Goal: Information Seeking & Learning: Find specific fact

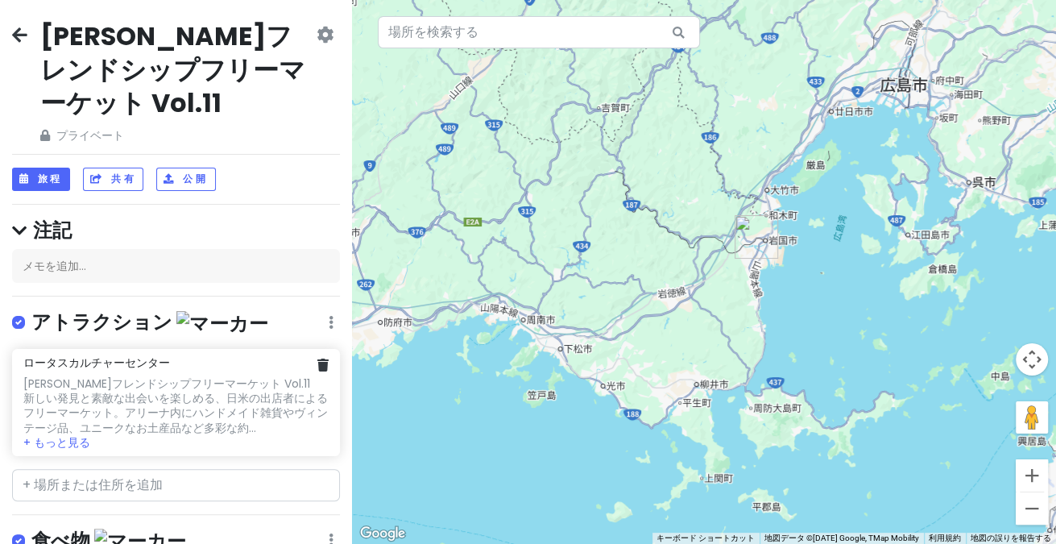
scroll to position [150, 0]
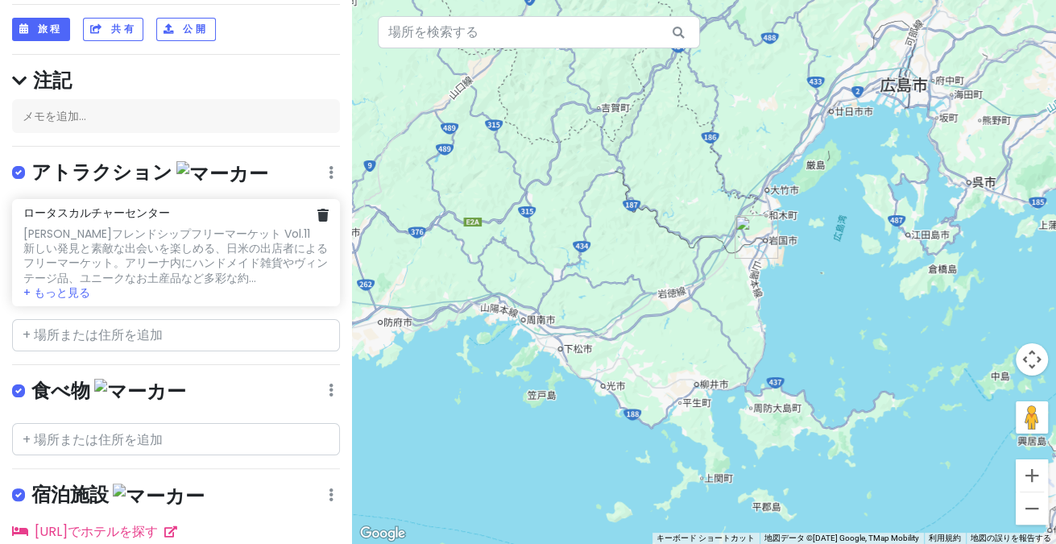
click at [148, 226] on div "[PERSON_NAME]フレンドシップフリーマーケット Vol.11 新しい発見と素敵な出会いを楽しめる、日米の出店者によるフリーマーケット。アリーナ内にハ…" at bounding box center [175, 255] width 304 height 59
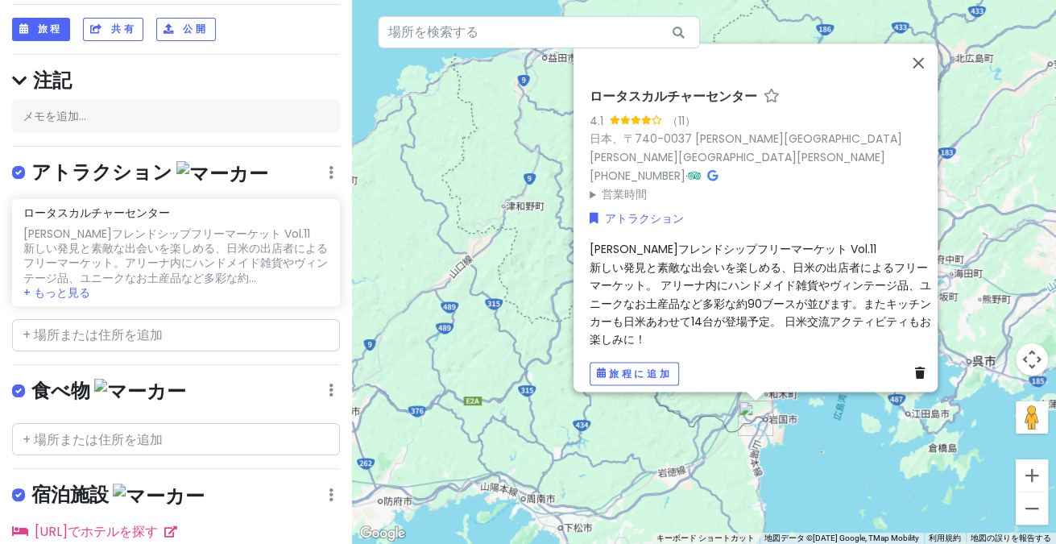
click at [667, 241] on font "[PERSON_NAME]フレンドシップフリーマーケット Vol.11" at bounding box center [733, 249] width 287 height 16
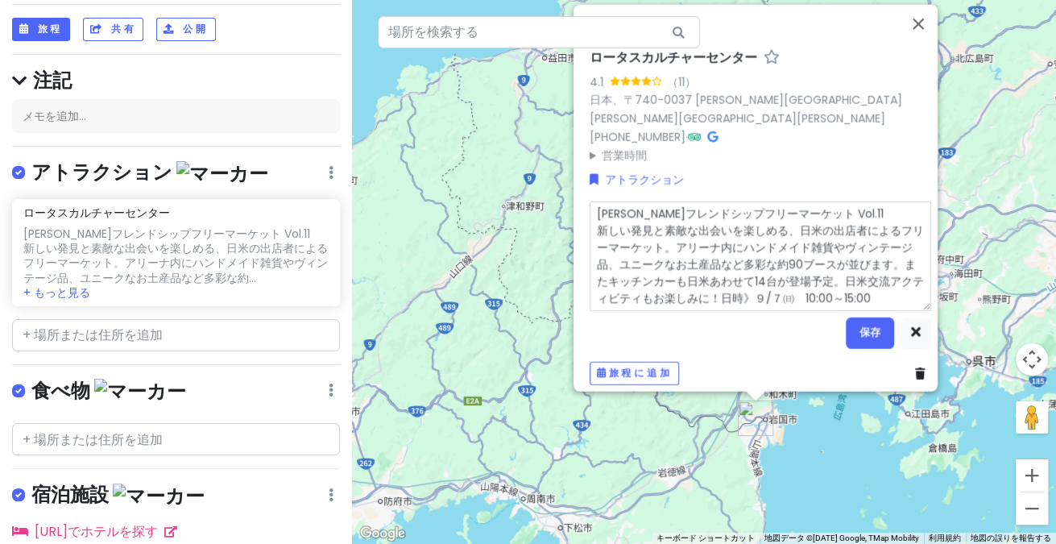
drag, startPoint x: 785, startPoint y: 203, endPoint x: 590, endPoint y: 202, distance: 194.9
click at [590, 202] on textarea "[PERSON_NAME]フレンドシップフリーマーケット Vol.11 新しい発見と素敵な出会いを楽しめる、日米の出店者によるフリーマーケット。アリーナ内にハ…" at bounding box center [760, 255] width 341 height 109
drag, startPoint x: 590, startPoint y: 202, endPoint x: 604, endPoint y: 204, distance: 13.8
click at [590, 204] on textarea "[PERSON_NAME]フレンドシップフリーマーケット Vol.11 新しい発見と素敵な出会いを楽しめる、日米の出店者によるフリーマーケット。アリーナ内にハ…" at bounding box center [760, 255] width 341 height 109
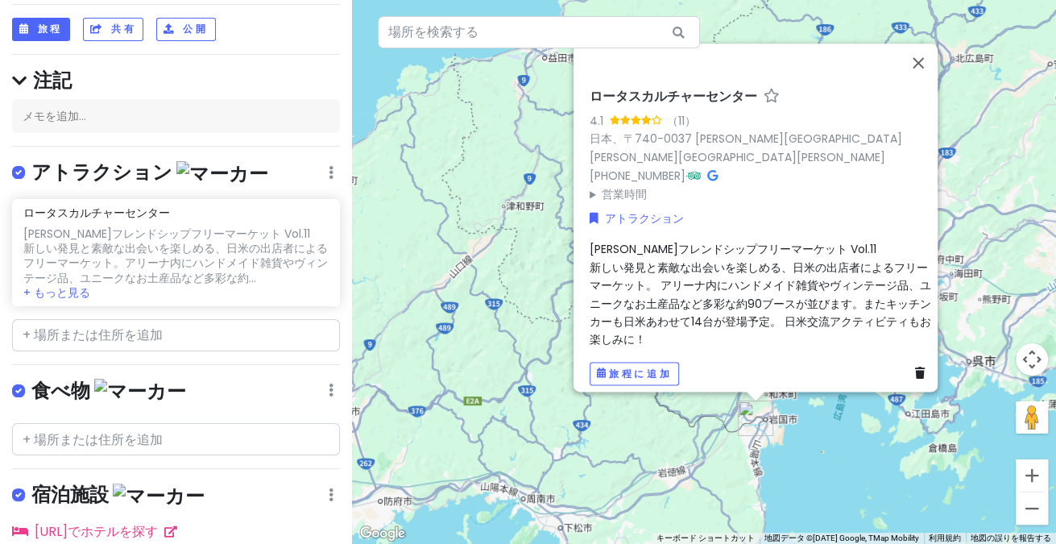
scroll to position [0, 0]
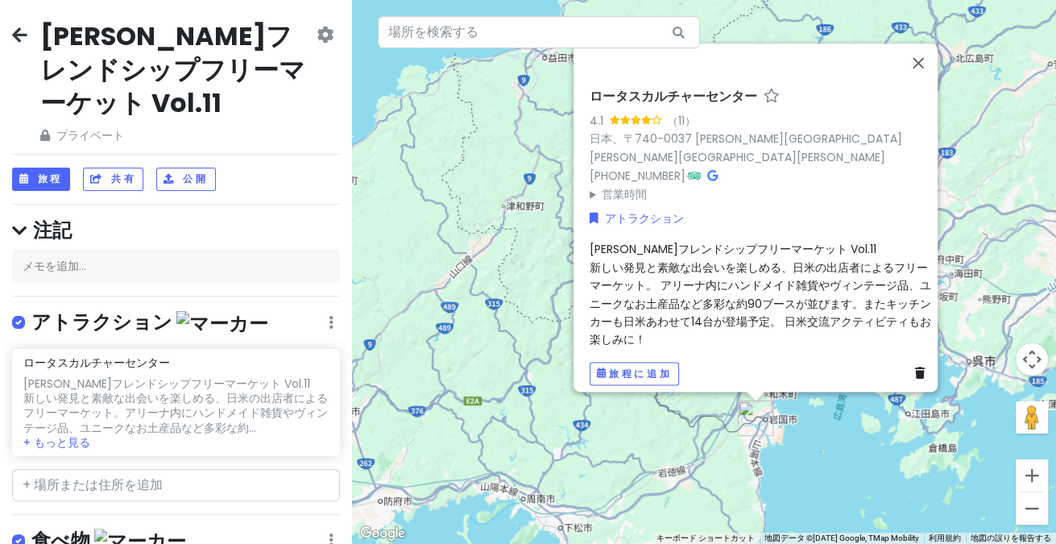
click at [12, 31] on icon at bounding box center [19, 34] width 15 height 13
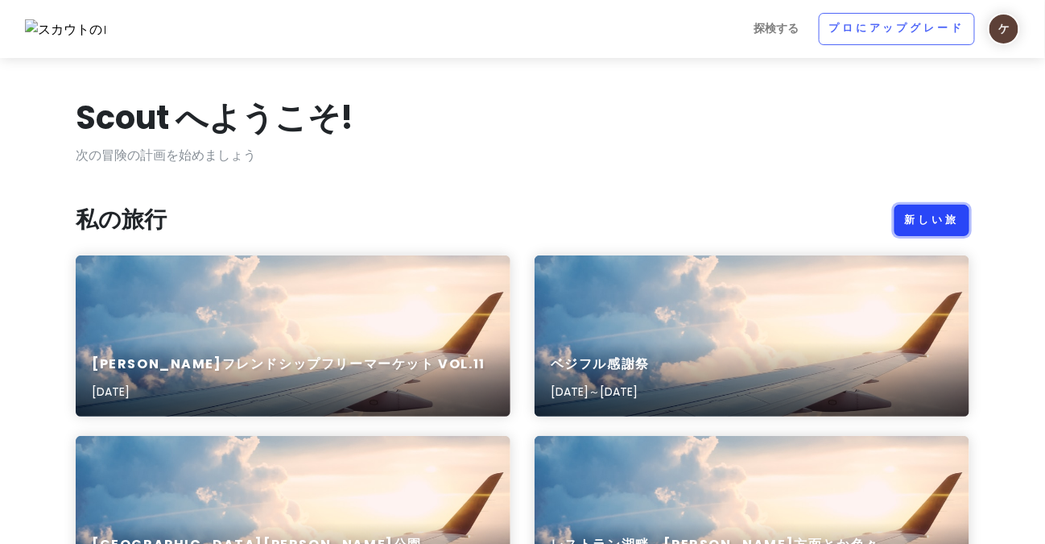
click at [922, 218] on font "新しい旅" at bounding box center [932, 220] width 54 height 14
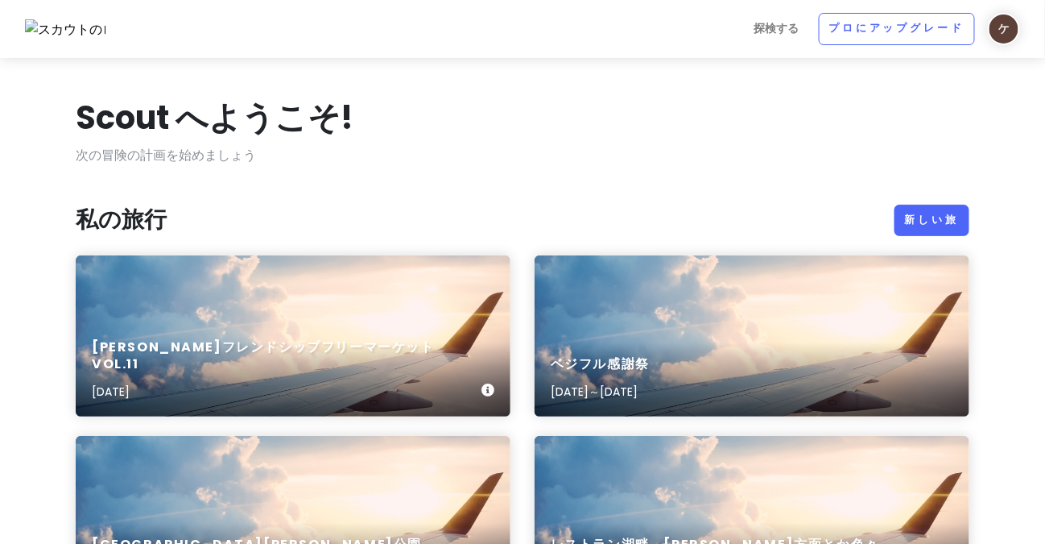
click at [225, 295] on div "[PERSON_NAME]フレンドシップフリーマーケット Vol.11 [DATE]" at bounding box center [293, 335] width 435 height 161
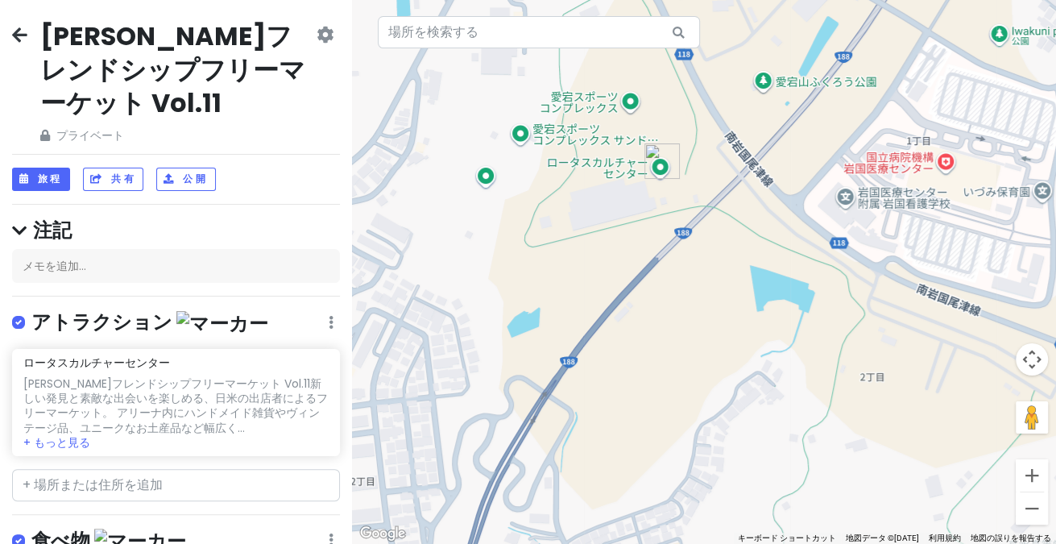
click at [629, 161] on div at bounding box center [704, 272] width 704 height 544
drag, startPoint x: 197, startPoint y: 354, endPoint x: 477, endPoint y: 354, distance: 279.5
click at [198, 376] on div "[PERSON_NAME]フレンドシップフリーマーケット Vol.11 新しい発見と素敵な出会いを楽しめる、日米の出店者によるフリーマーケット。 アリーナ内に…" at bounding box center [175, 405] width 304 height 59
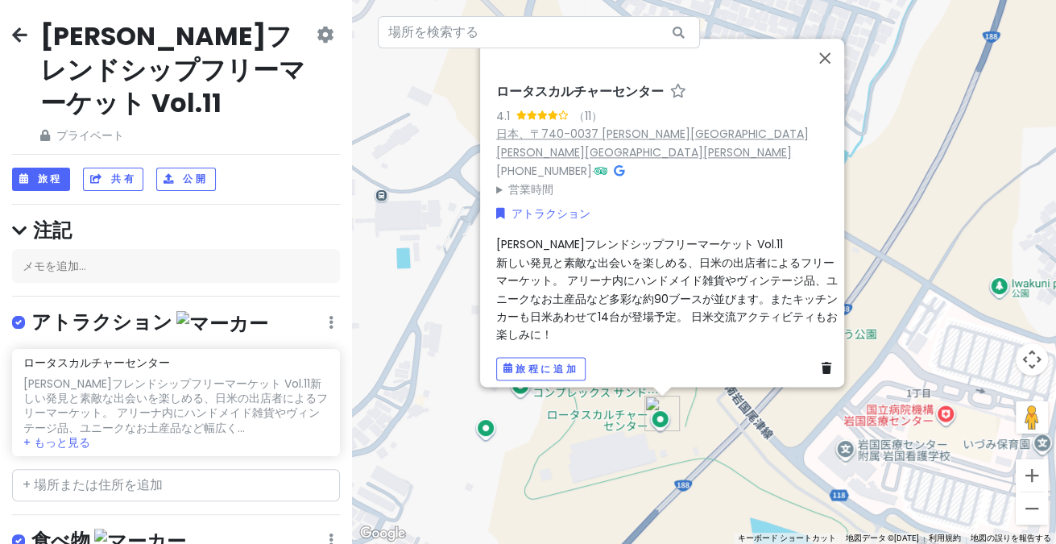
click at [657, 139] on font "日本、〒740-0037 [PERSON_NAME][GEOGRAPHIC_DATA][PERSON_NAME][GEOGRAPHIC_DATA][PERSO…" at bounding box center [652, 143] width 312 height 35
